Goal: Find specific page/section: Find specific page/section

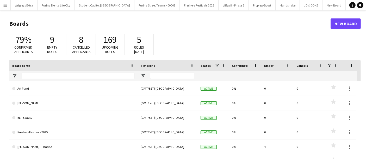
click at [2, 5] on button "Menu" at bounding box center [5, 5] width 10 height 10
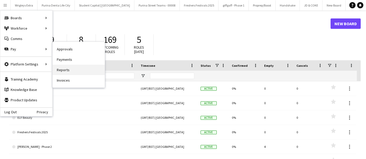
click at [80, 71] on link "Reports" at bounding box center [79, 70] width 52 height 10
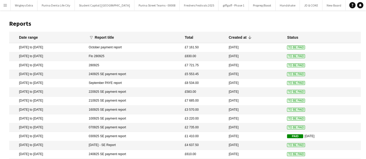
click at [4, 4] on app-icon "Menu" at bounding box center [5, 5] width 4 height 4
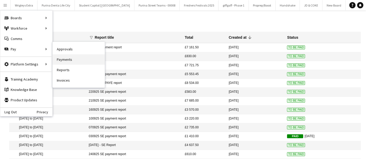
click at [85, 58] on link "Payments" at bounding box center [79, 59] width 52 height 10
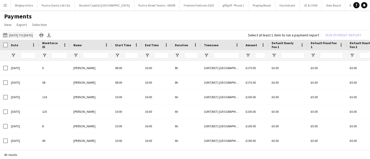
click at [32, 34] on button "[DATE] to [DATE] [DATE] to [DATE]" at bounding box center [18, 35] width 32 height 6
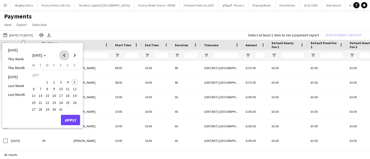
click at [67, 56] on span "Previous month" at bounding box center [64, 55] width 10 height 10
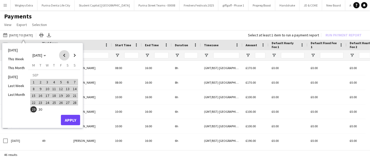
click at [67, 56] on span "Previous month" at bounding box center [64, 55] width 10 height 10
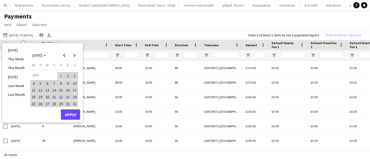
click at [59, 75] on span "1" at bounding box center [61, 75] width 6 height 7
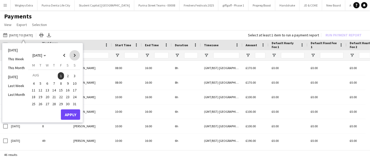
click at [75, 56] on span "Next month" at bounding box center [74, 55] width 10 height 10
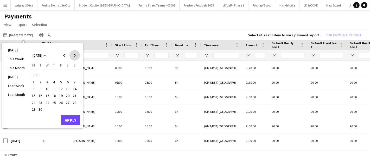
click at [75, 56] on span "Next month" at bounding box center [74, 55] width 10 height 10
click at [62, 102] on span "24" at bounding box center [61, 103] width 6 height 6
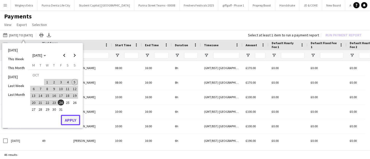
click at [72, 122] on button "Apply" at bounding box center [70, 120] width 19 height 10
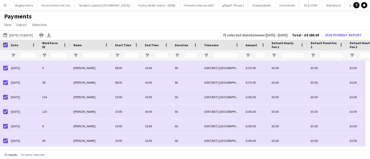
click at [6, 8] on button "Menu" at bounding box center [5, 5] width 10 height 10
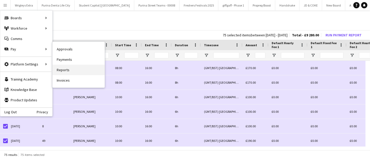
click at [80, 68] on link "Reports" at bounding box center [79, 70] width 52 height 10
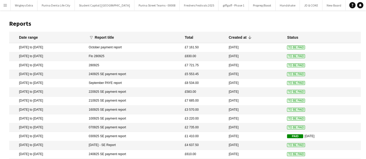
click at [7, 3] on button "Menu" at bounding box center [5, 5] width 10 height 10
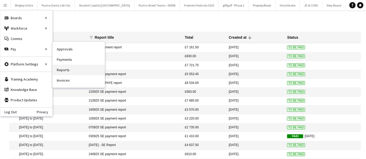
click at [73, 70] on link "Reports" at bounding box center [79, 70] width 52 height 10
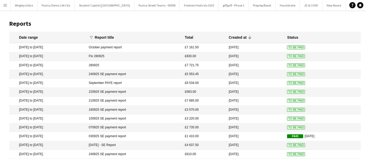
click at [6, 4] on app-icon "Menu" at bounding box center [5, 5] width 4 height 4
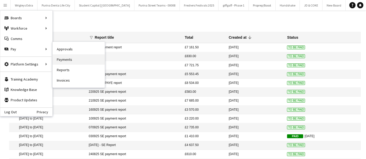
click at [85, 59] on link "Payments" at bounding box center [79, 59] width 52 height 10
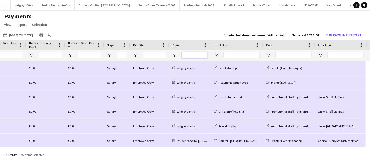
click at [189, 54] on input "Board Filter Input" at bounding box center [195, 55] width 26 height 6
click at [174, 55] on span "Open Filter Menu" at bounding box center [174, 55] width 5 height 5
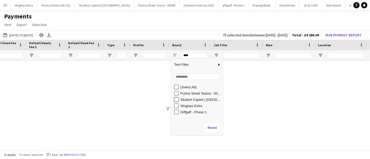
type input "**********"
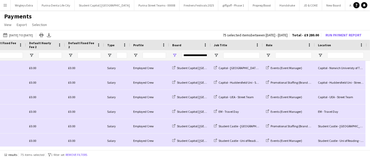
click at [194, 25] on app-page-menu "View Customise view Customise filters Reset Filters Reset View Reset All Export…" at bounding box center [185, 25] width 370 height 10
click at [111, 3] on button "Student Capitol | [GEOGRAPHIC_DATA] Close" at bounding box center [105, 5] width 60 height 10
